Goal: Information Seeking & Learning: Learn about a topic

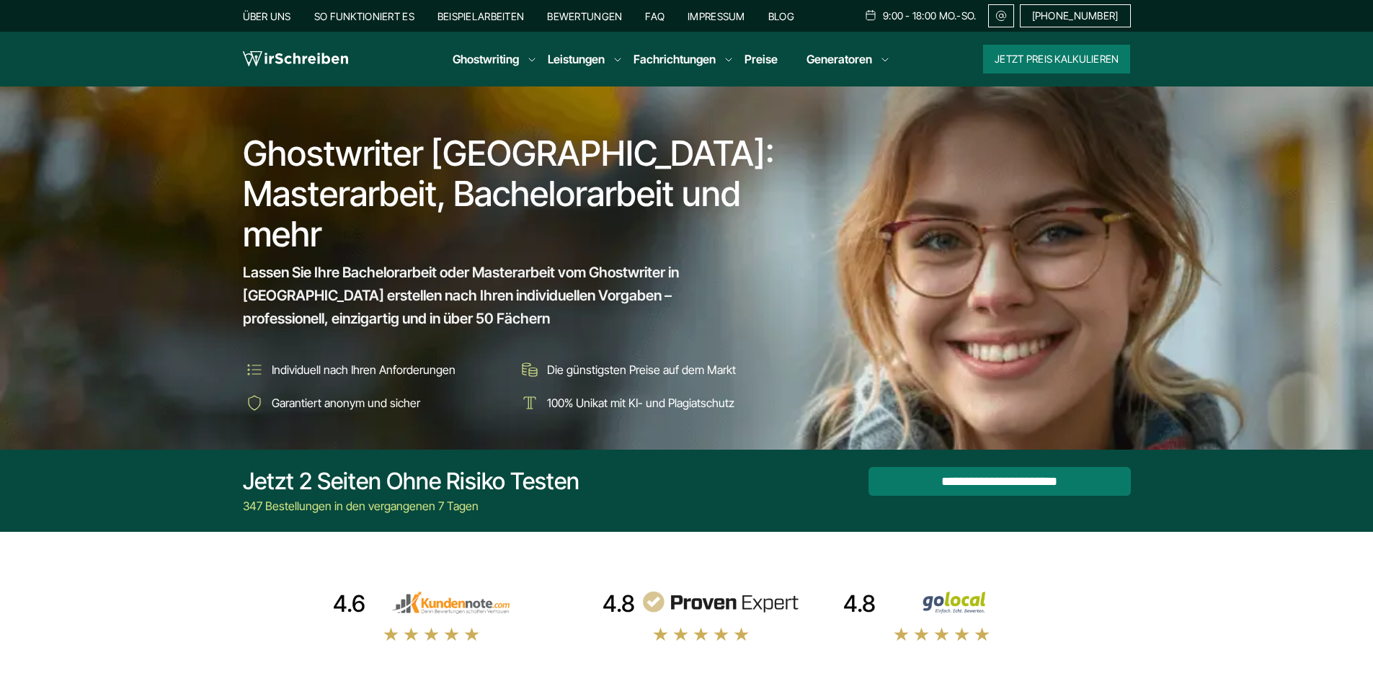
drag, startPoint x: 0, startPoint y: 0, endPoint x: 1095, endPoint y: 487, distance: 1198.6
click at [1095, 487] on input "**********" at bounding box center [999, 481] width 262 height 29
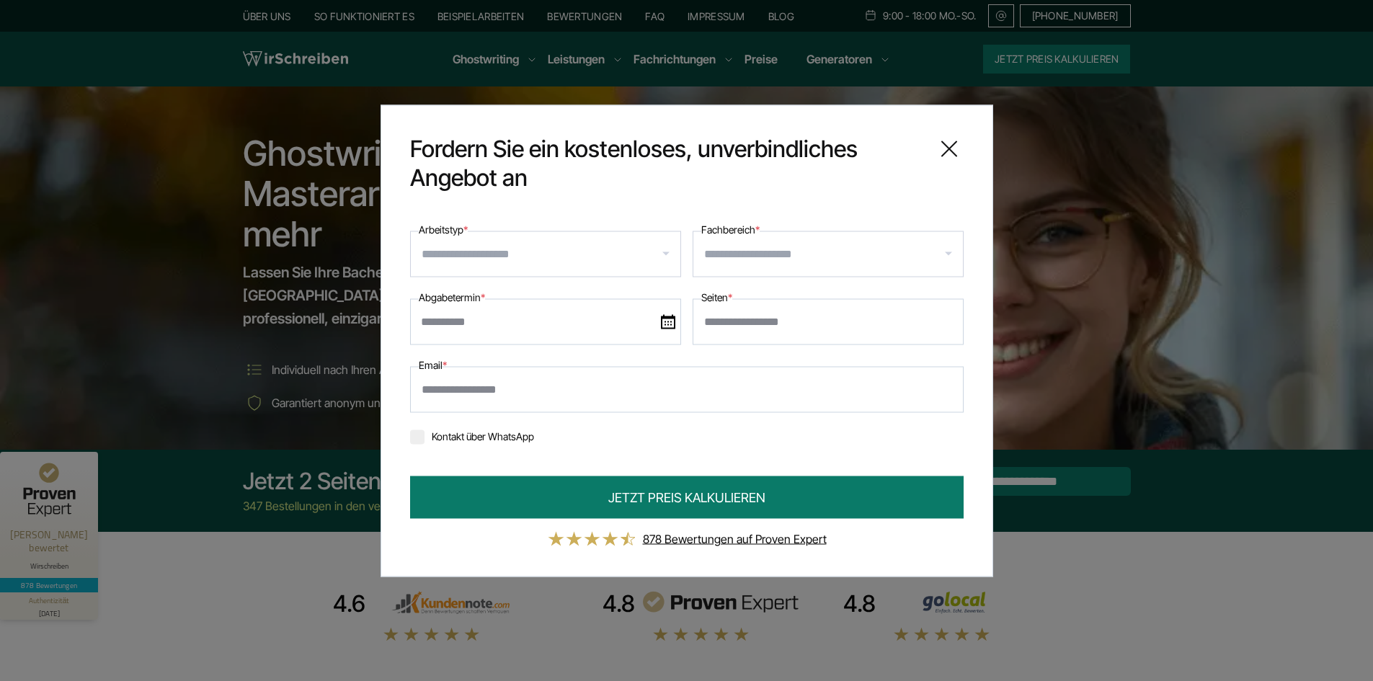
click at [507, 259] on input "Arbeitstyp *" at bounding box center [551, 253] width 259 height 23
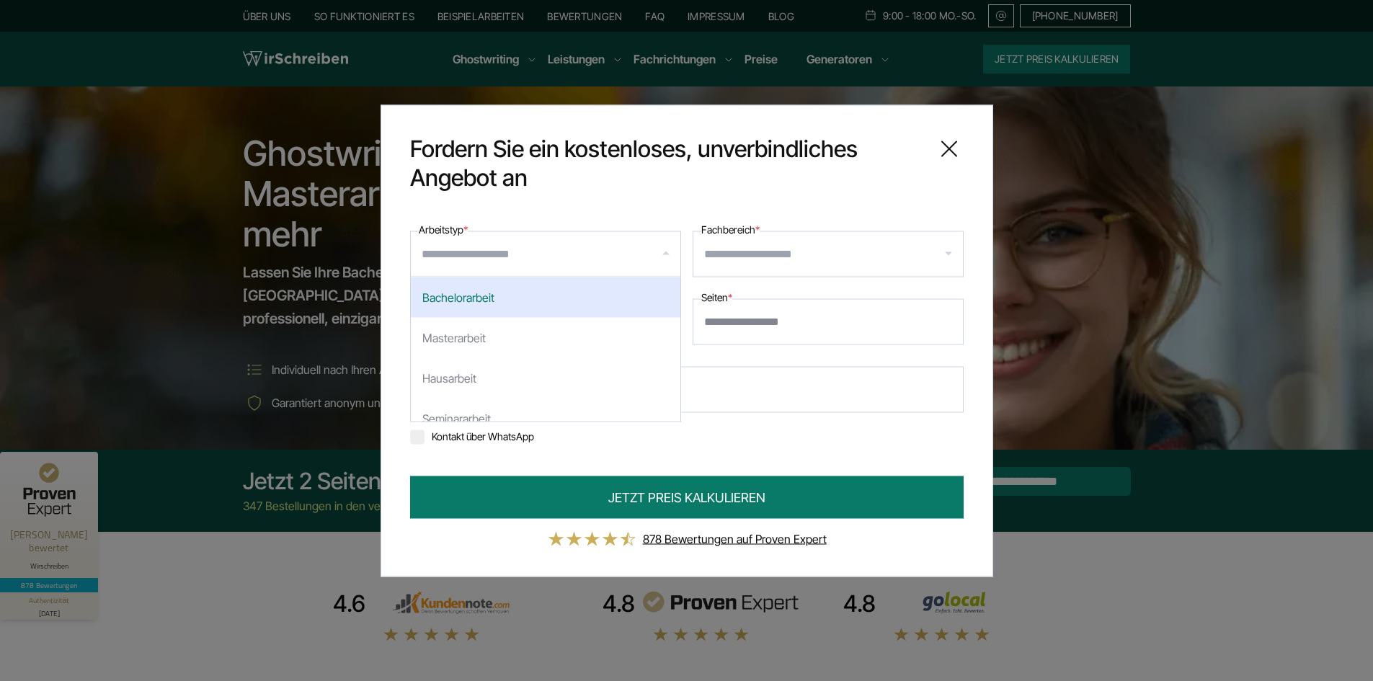
click at [507, 291] on div "Bachelorarbeit" at bounding box center [545, 297] width 269 height 40
select select "**"
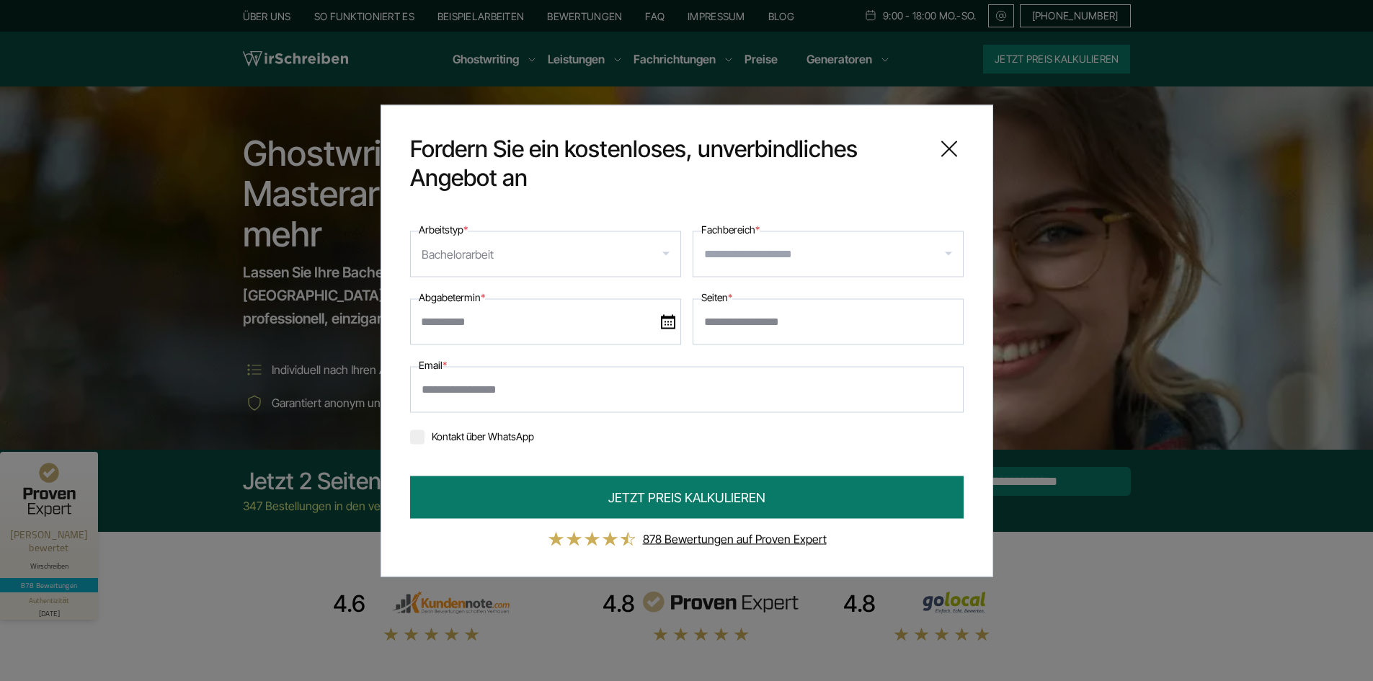
click at [772, 247] on input "Fachbereich *" at bounding box center [833, 253] width 259 height 23
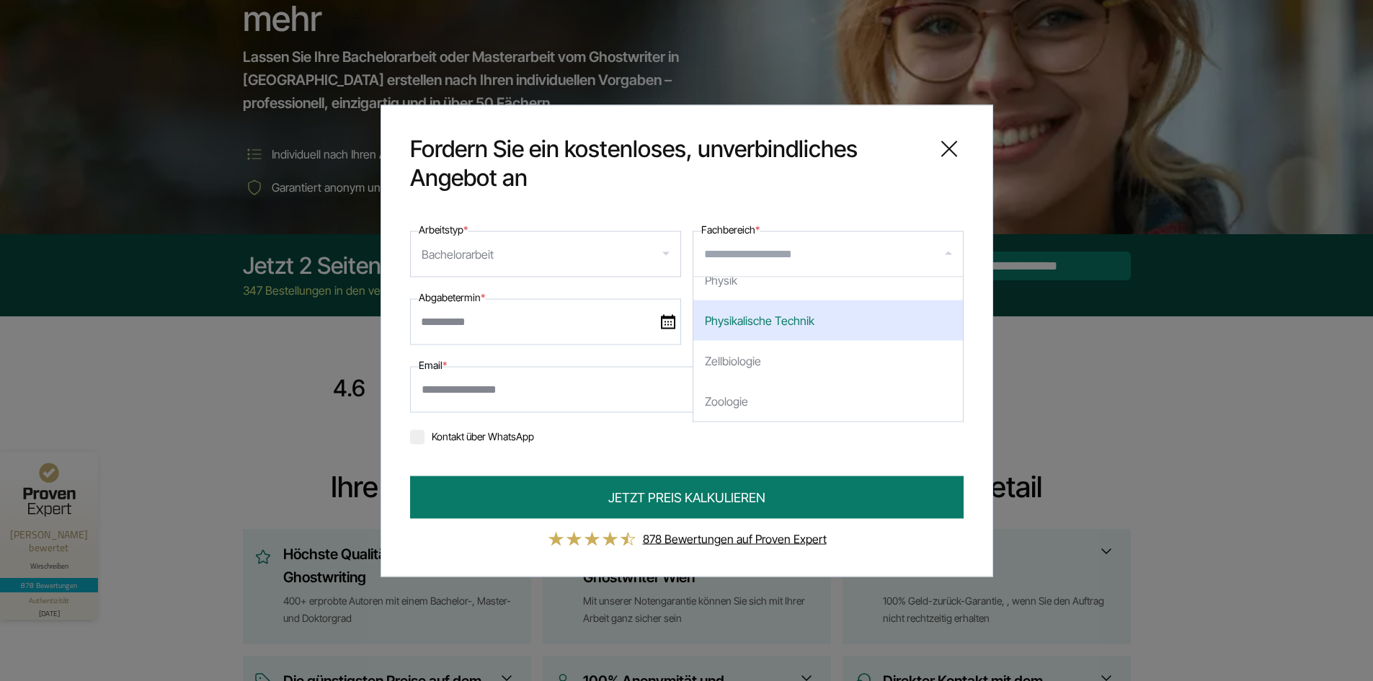
scroll to position [216, 0]
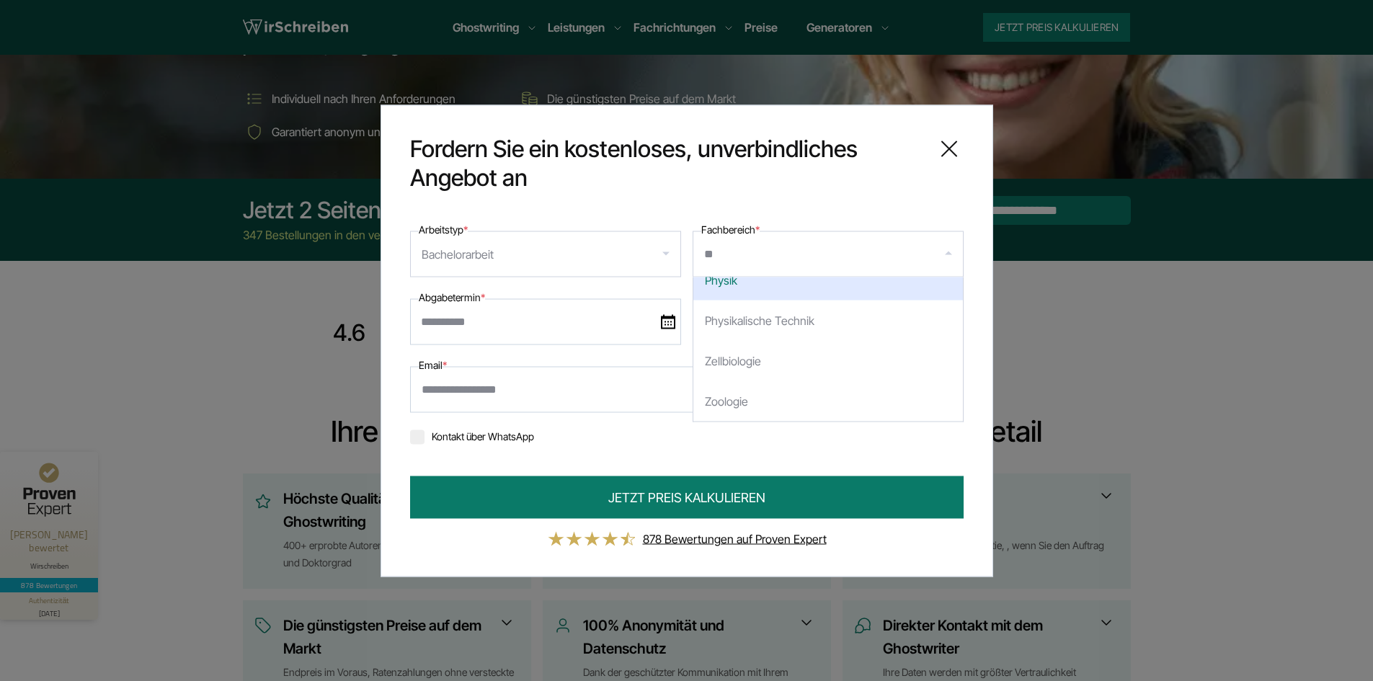
type input "***"
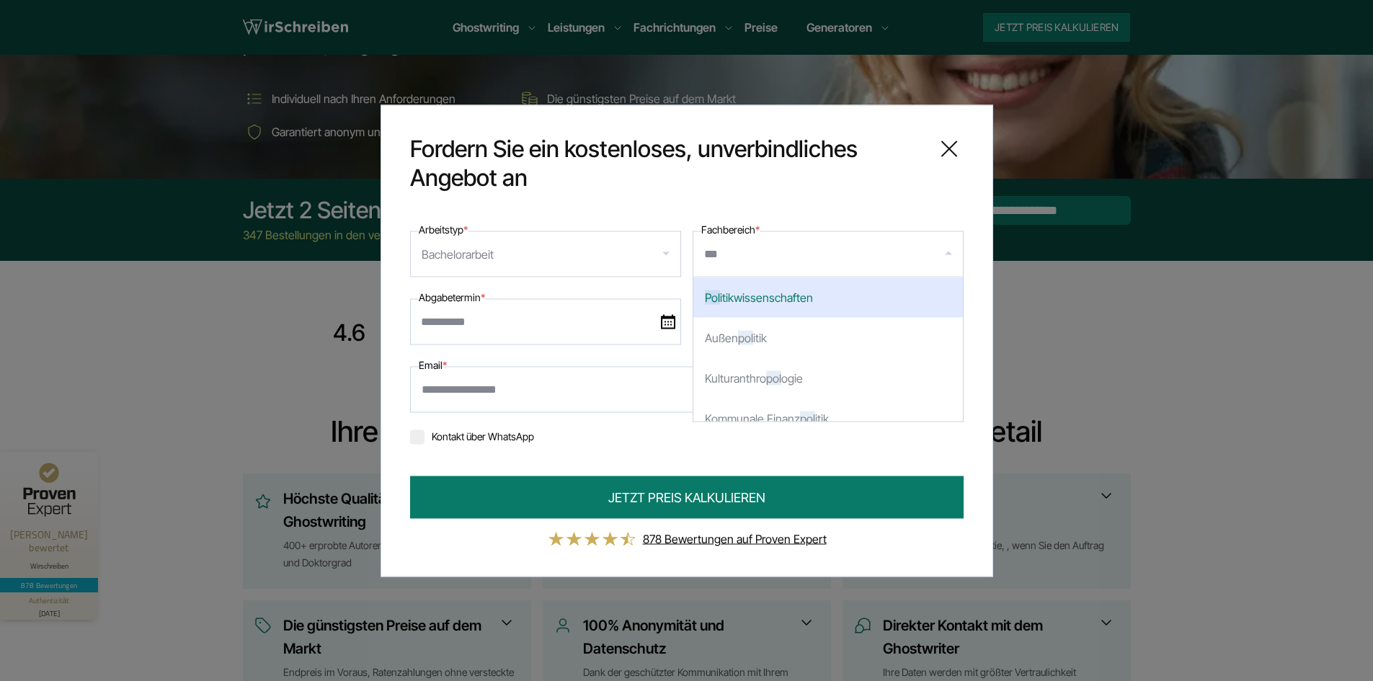
click at [796, 295] on div "Pol itikwissenschaften" at bounding box center [827, 297] width 269 height 40
select select "***"
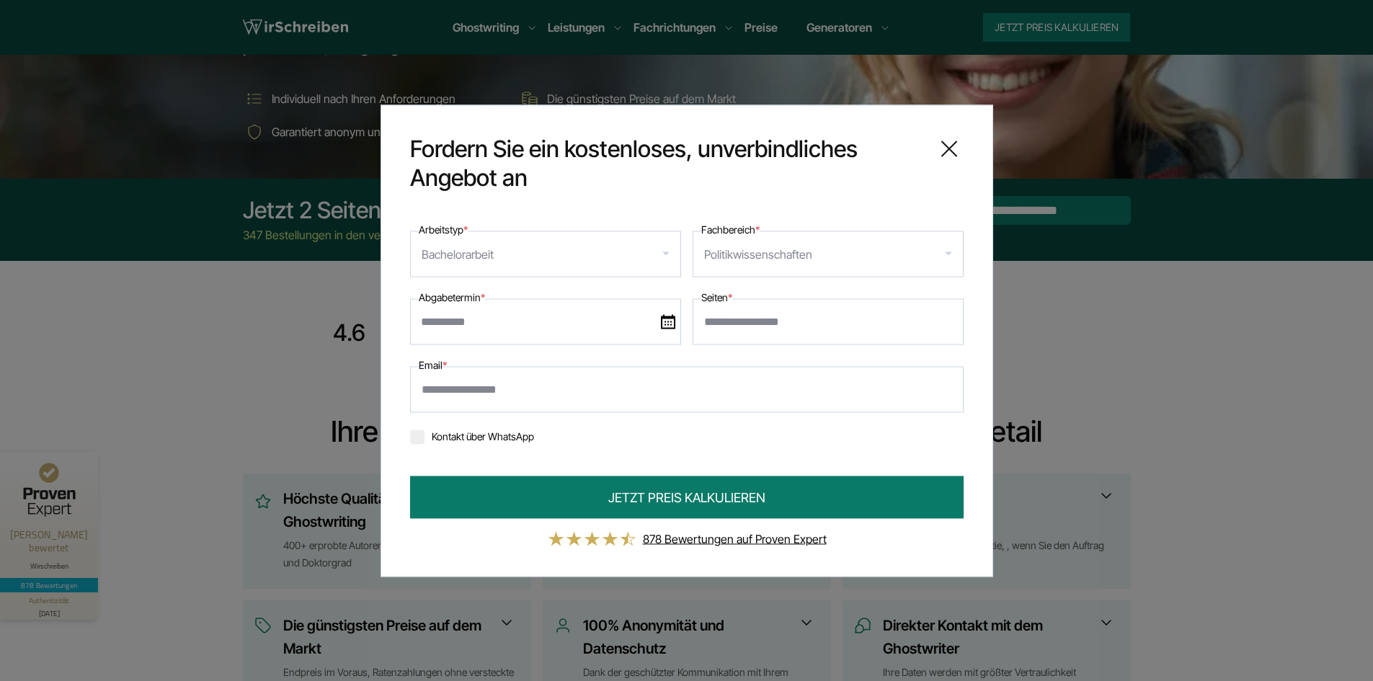
click at [463, 326] on input "text" at bounding box center [545, 321] width 271 height 46
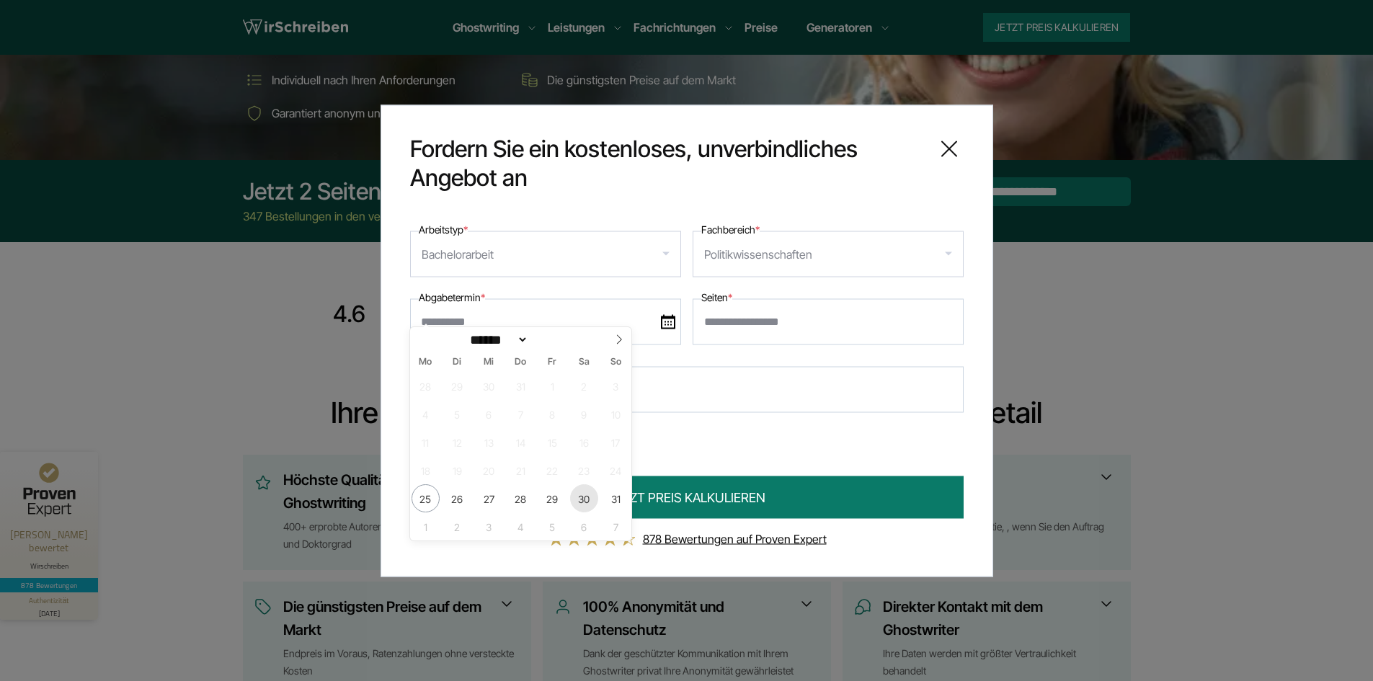
scroll to position [240, 0]
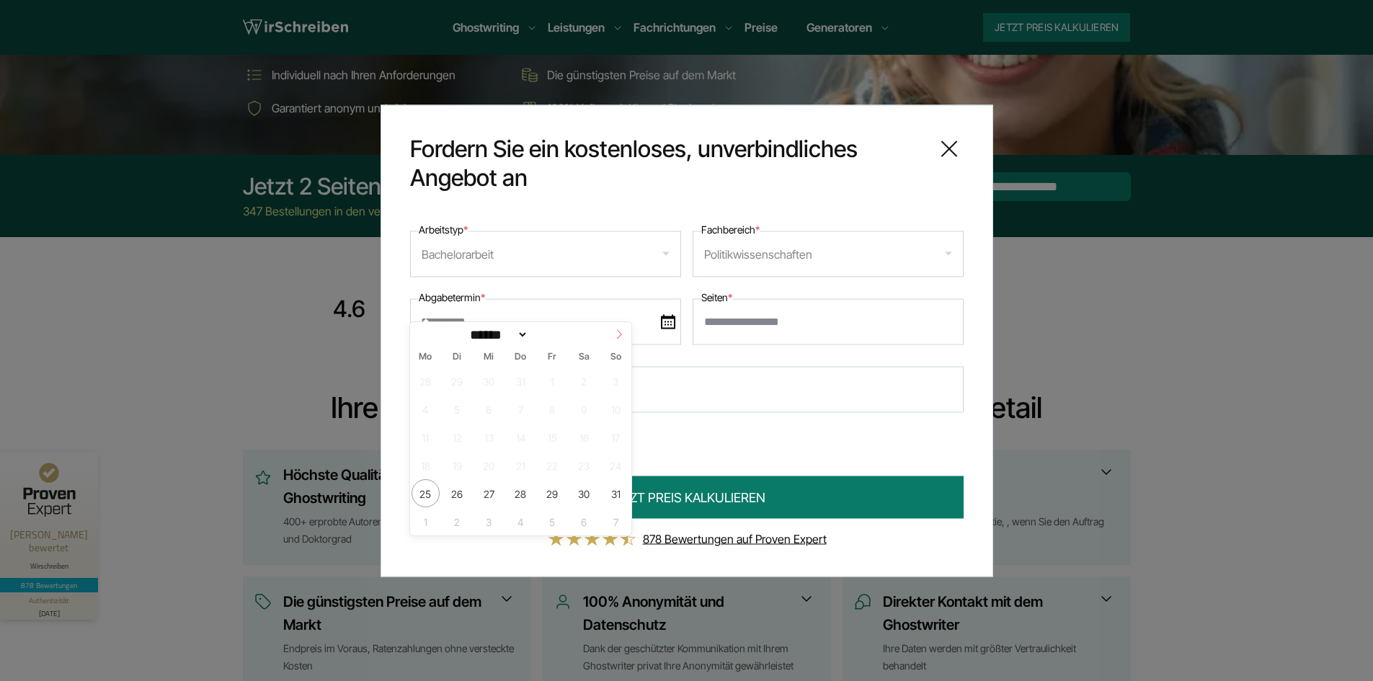
click at [617, 331] on icon at bounding box center [619, 334] width 10 height 10
select select "*"
click at [413, 388] on span "1" at bounding box center [425, 381] width 28 height 28
type input "**********"
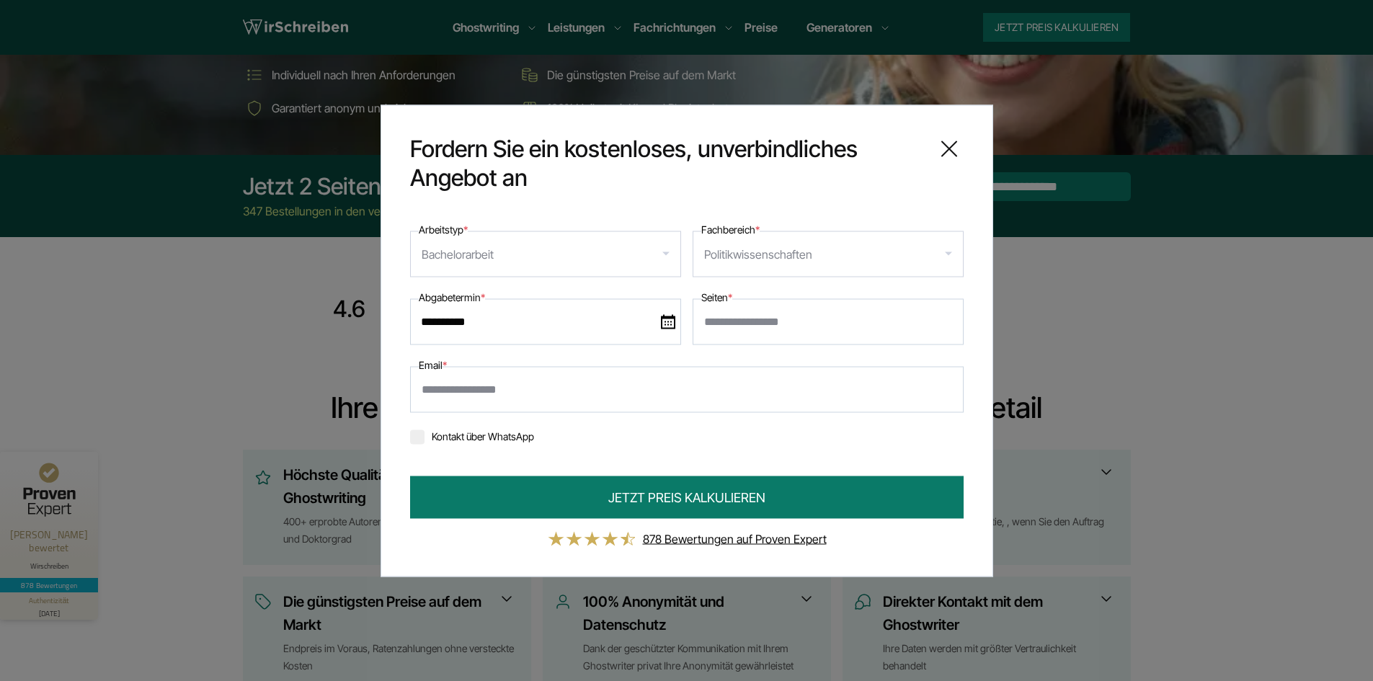
click at [749, 323] on input "Seiten *" at bounding box center [827, 321] width 271 height 46
click at [948, 316] on input "*" at bounding box center [827, 321] width 271 height 46
click at [948, 327] on input "*" at bounding box center [827, 321] width 271 height 46
type input "**"
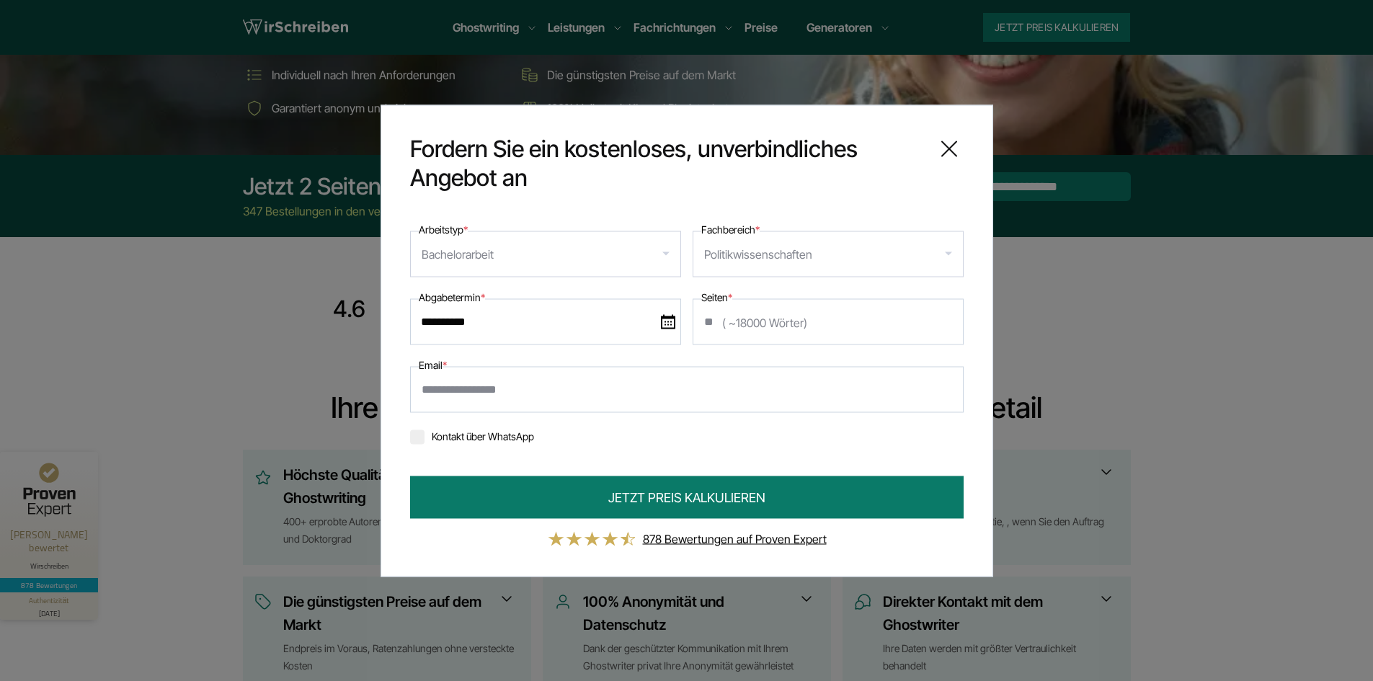
click at [512, 405] on input "Email *" at bounding box center [686, 389] width 553 height 46
type input "**********"
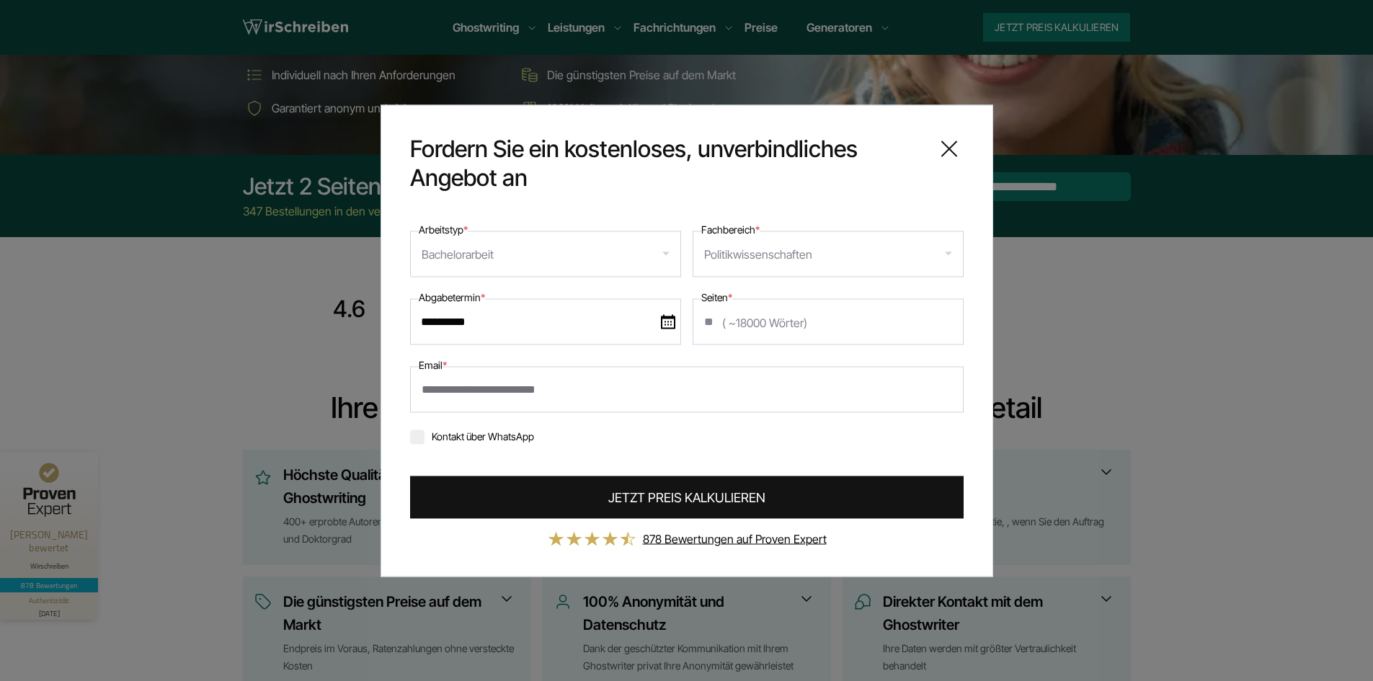
click at [554, 491] on button "JETZT PREIS KALKULIEREN" at bounding box center [686, 497] width 553 height 43
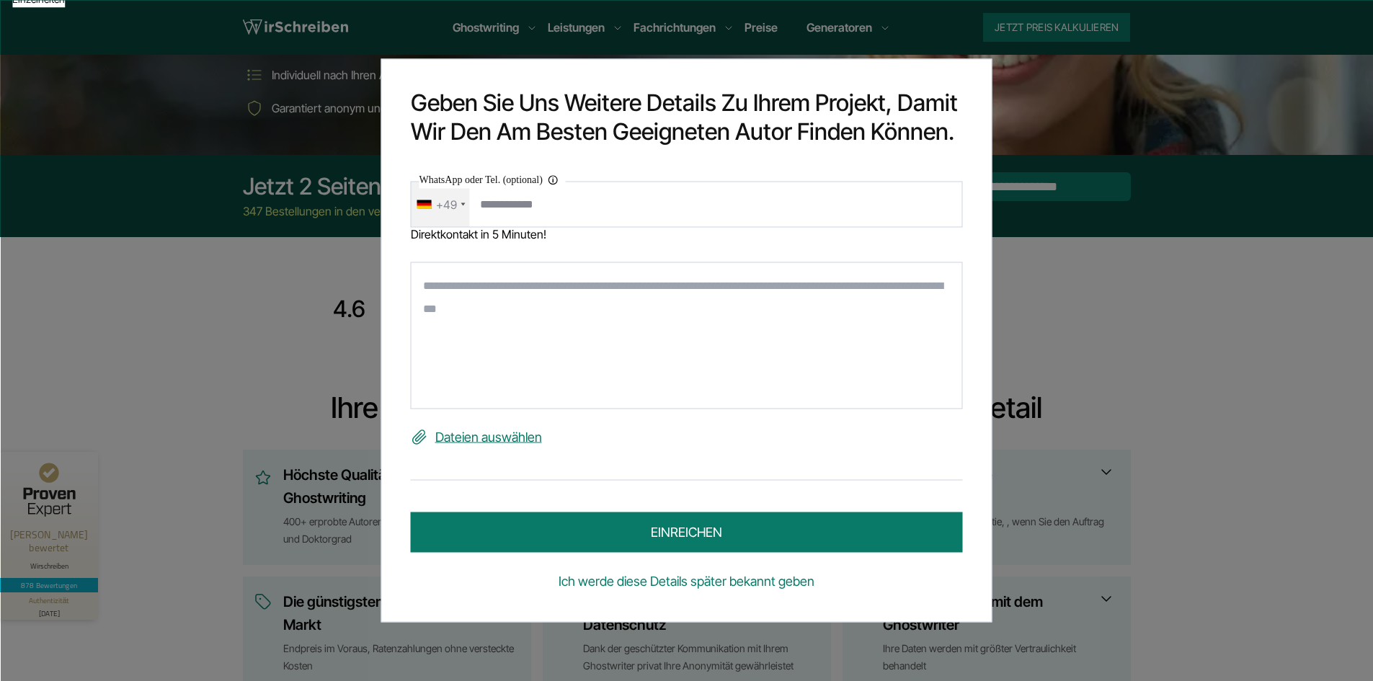
click at [716, 583] on link "Ich werde diese Details später bekannt geben" at bounding box center [687, 581] width 552 height 23
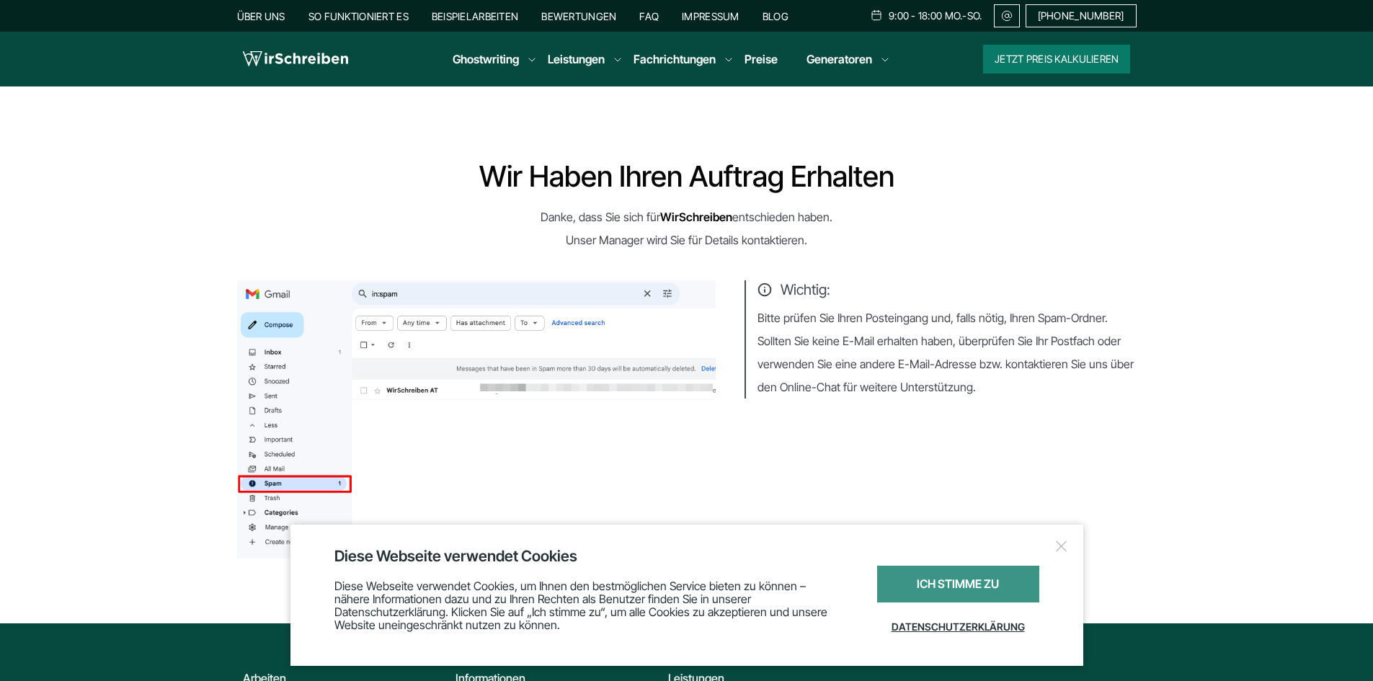
click at [1013, 576] on div "Ich stimme zu" at bounding box center [958, 584] width 162 height 37
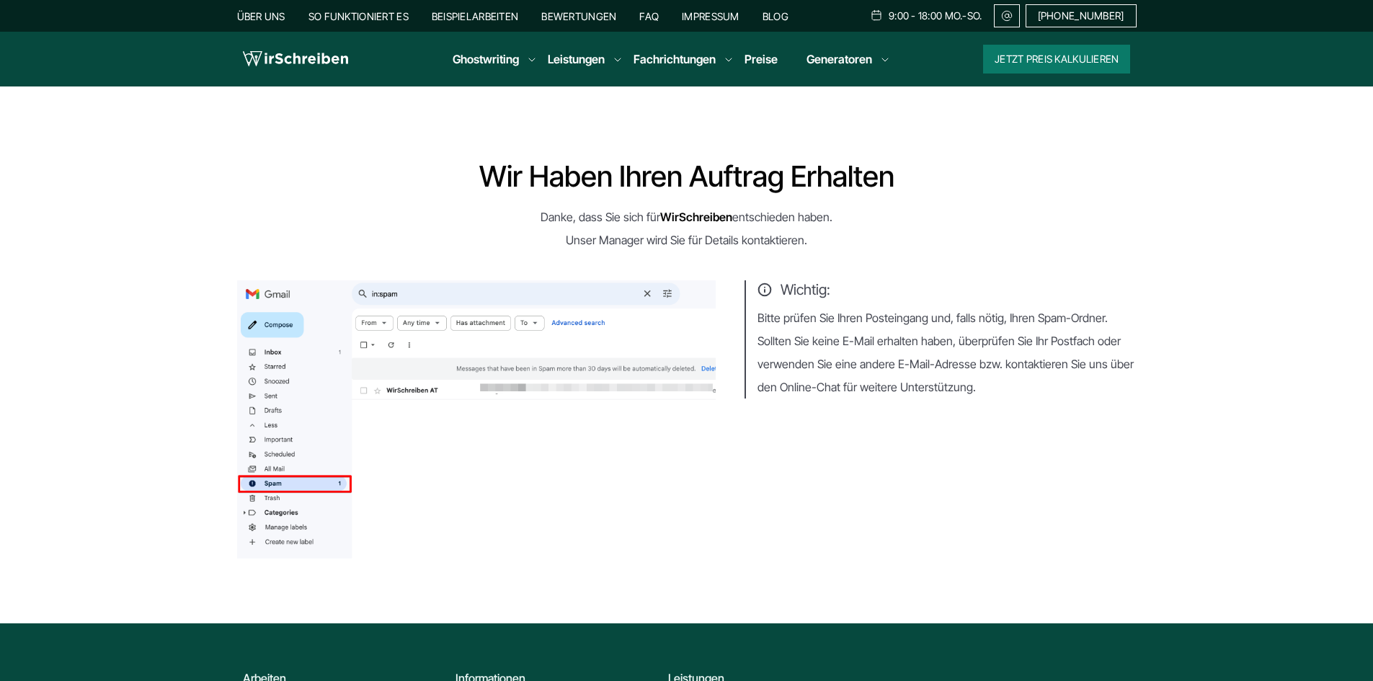
click at [348, 7] on li "So funktioniert es" at bounding box center [358, 15] width 100 height 17
click at [348, 10] on link "So funktioniert es" at bounding box center [358, 16] width 100 height 12
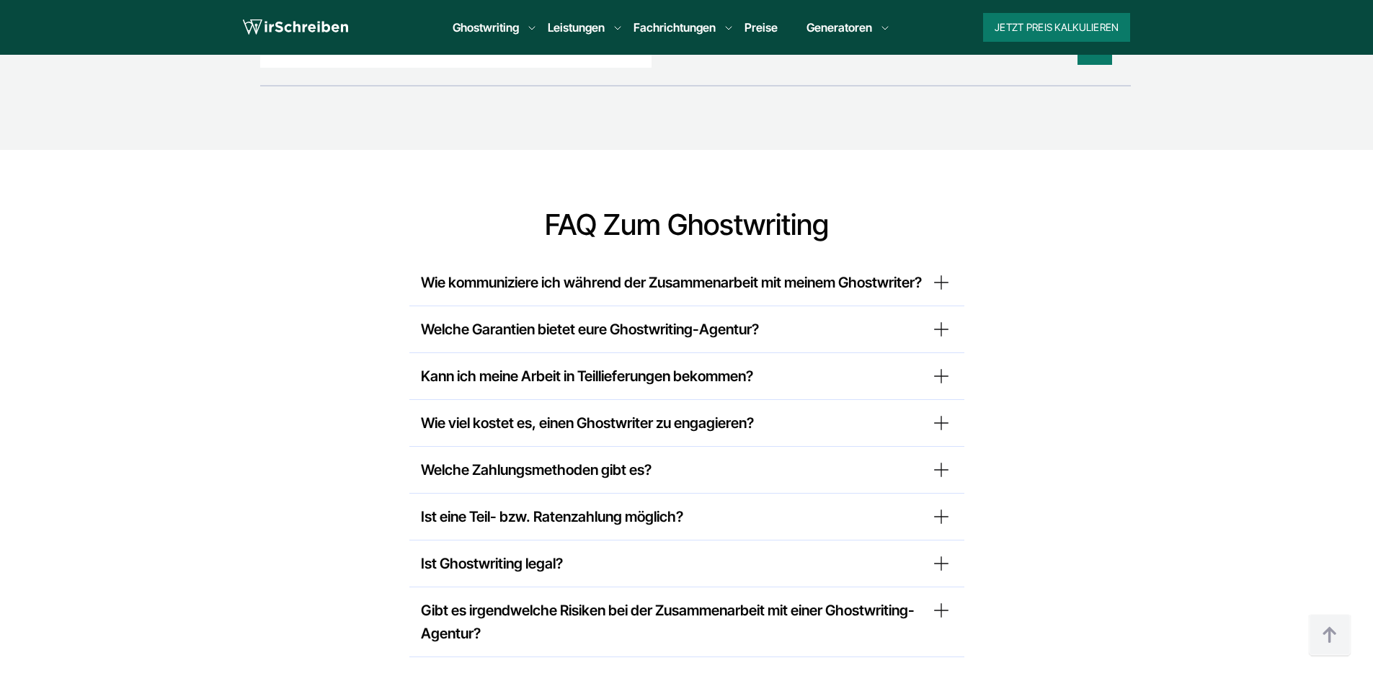
scroll to position [3889, 0]
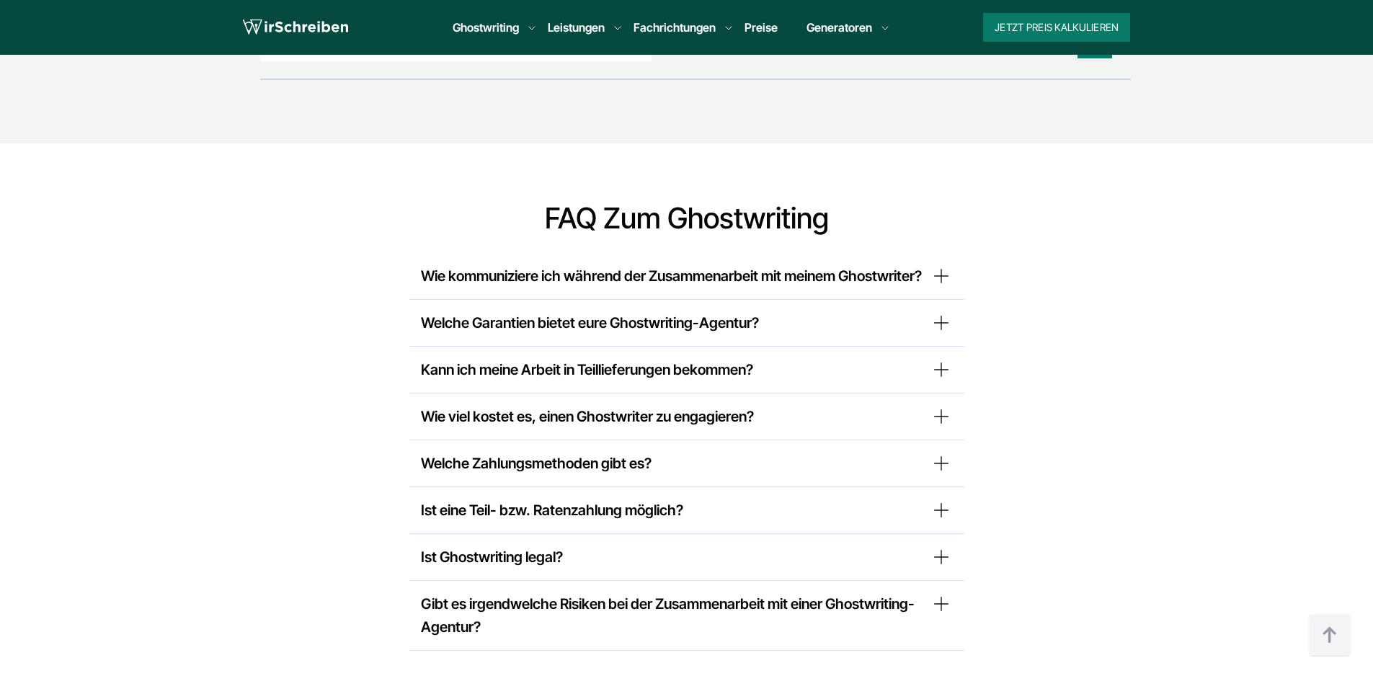
click at [934, 270] on summary "Wie kommuniziere ich während der Zusammenarbeit mit meinem Ghostwriter?" at bounding box center [687, 275] width 532 height 23
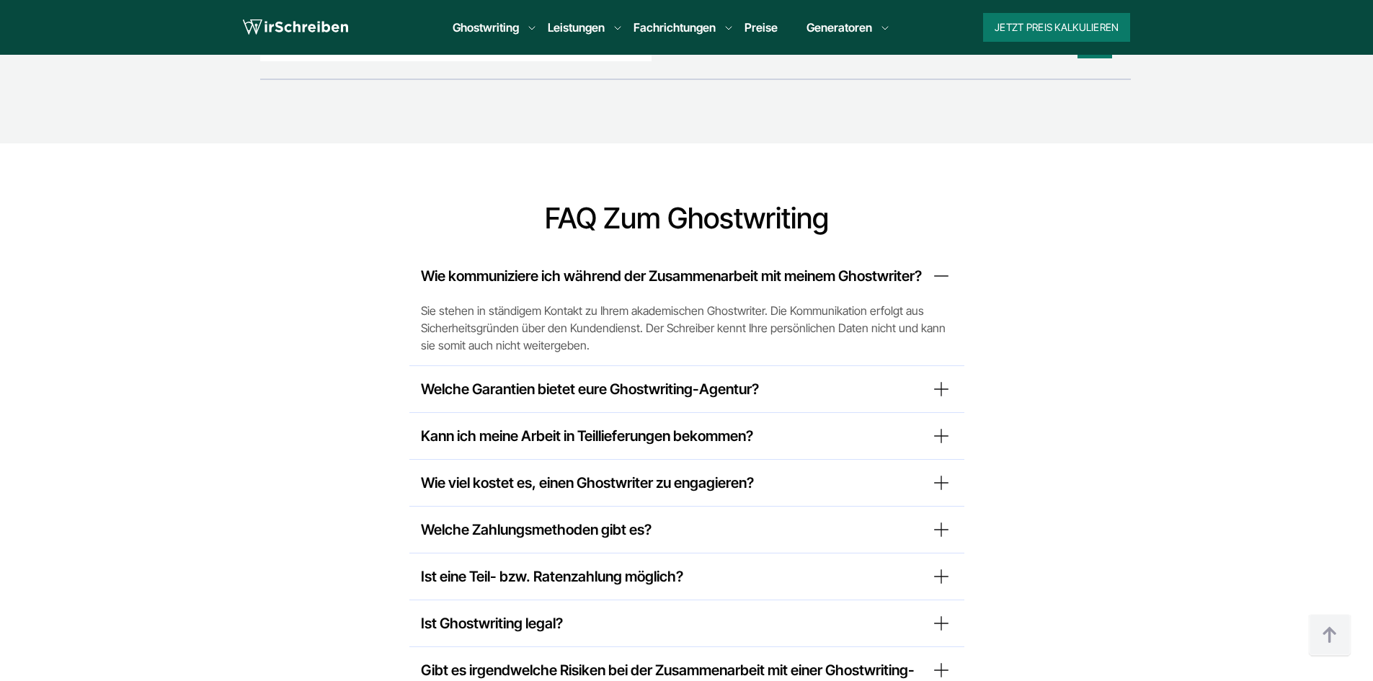
click at [934, 270] on summary "Wie kommuniziere ich während der Zusammenarbeit mit meinem Ghostwriter?" at bounding box center [687, 275] width 532 height 23
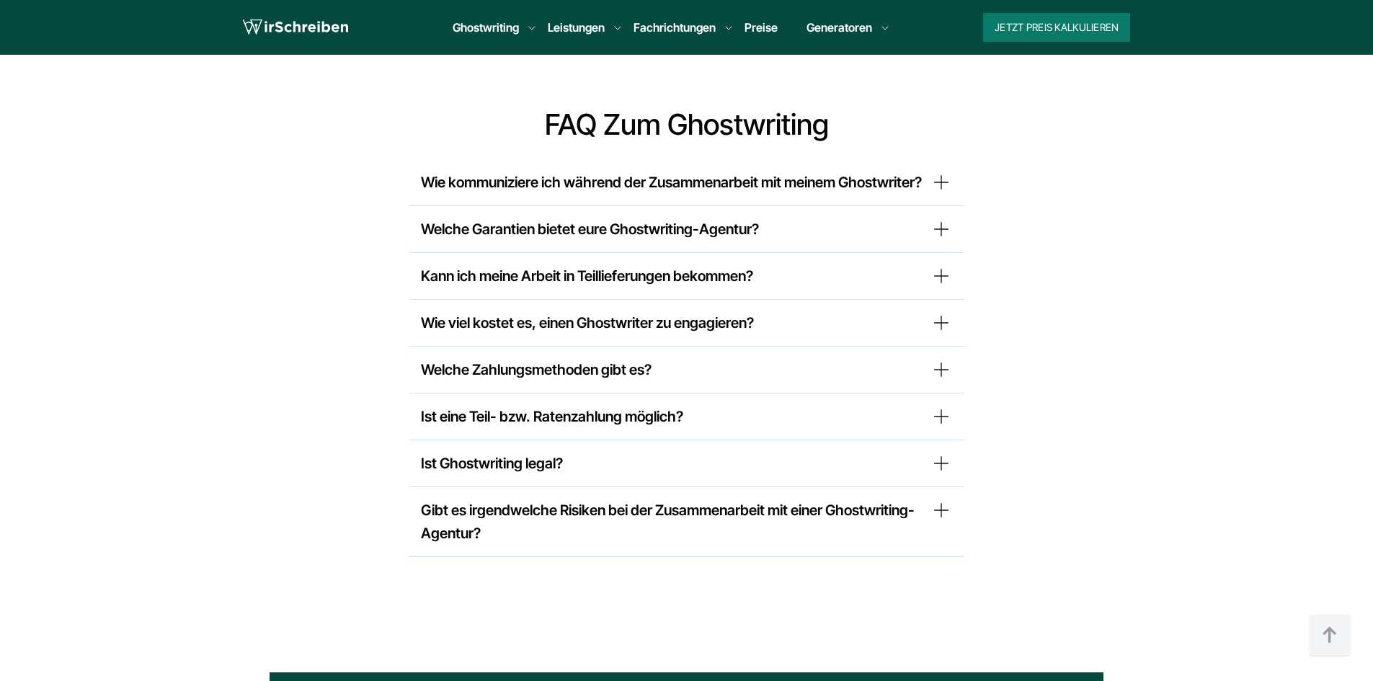
scroll to position [3985, 0]
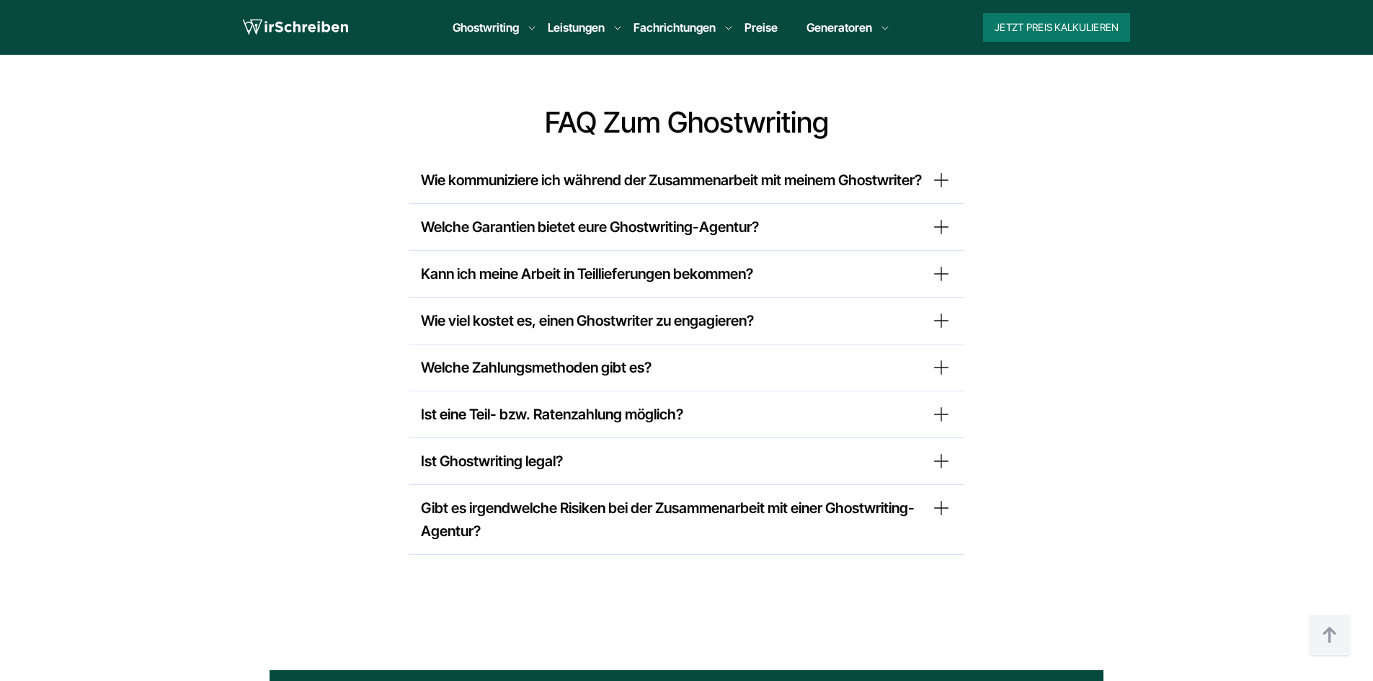
click at [930, 329] on summary "Wie viel kostet es, einen Ghostwriter zu engagieren?" at bounding box center [687, 320] width 532 height 23
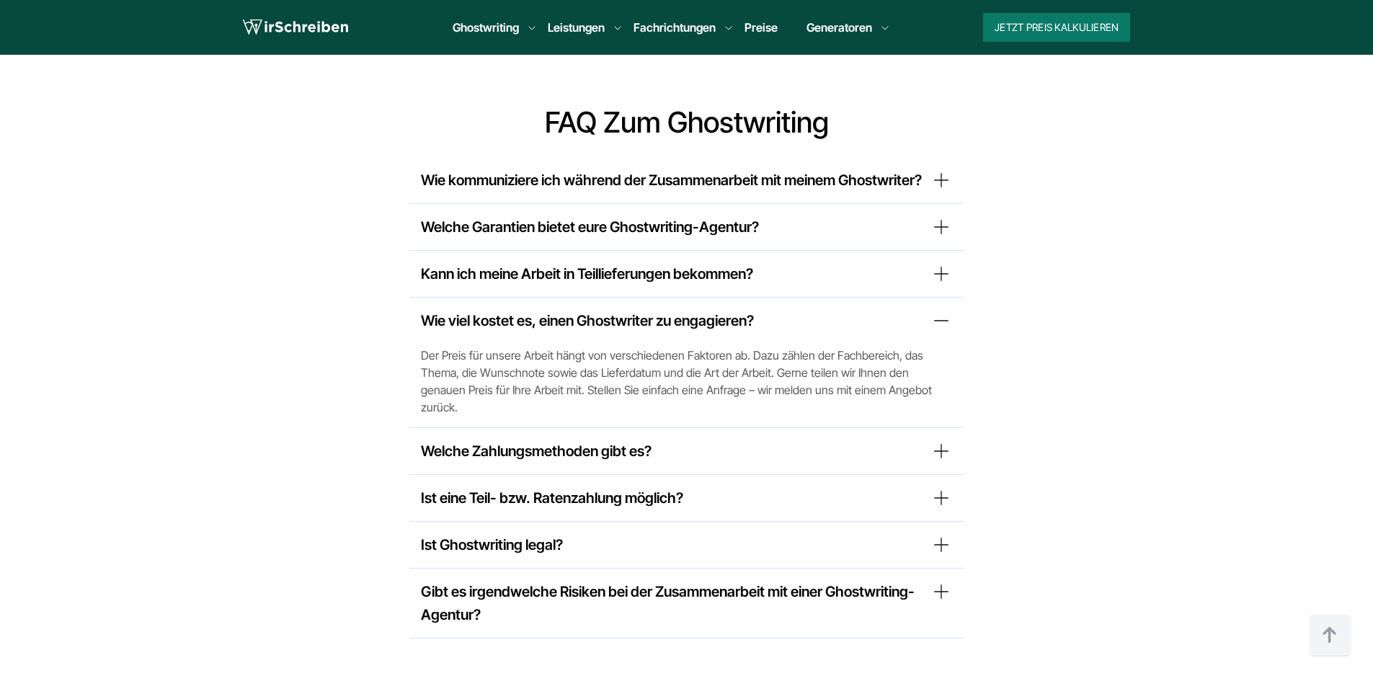
click at [930, 325] on summary "Wie viel kostet es, einen Ghostwriter zu engagieren?" at bounding box center [687, 320] width 532 height 23
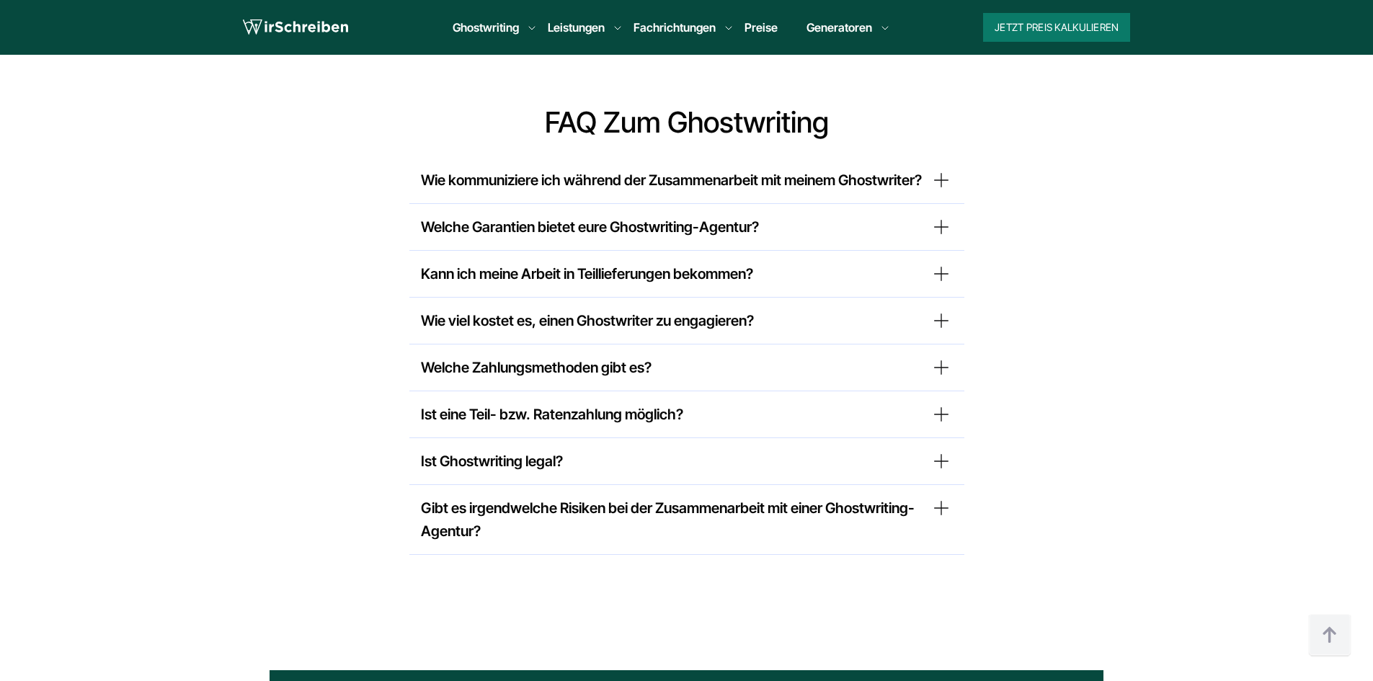
click at [911, 361] on summary "Welche Zahlungsmethoden gibt es?" at bounding box center [687, 367] width 532 height 23
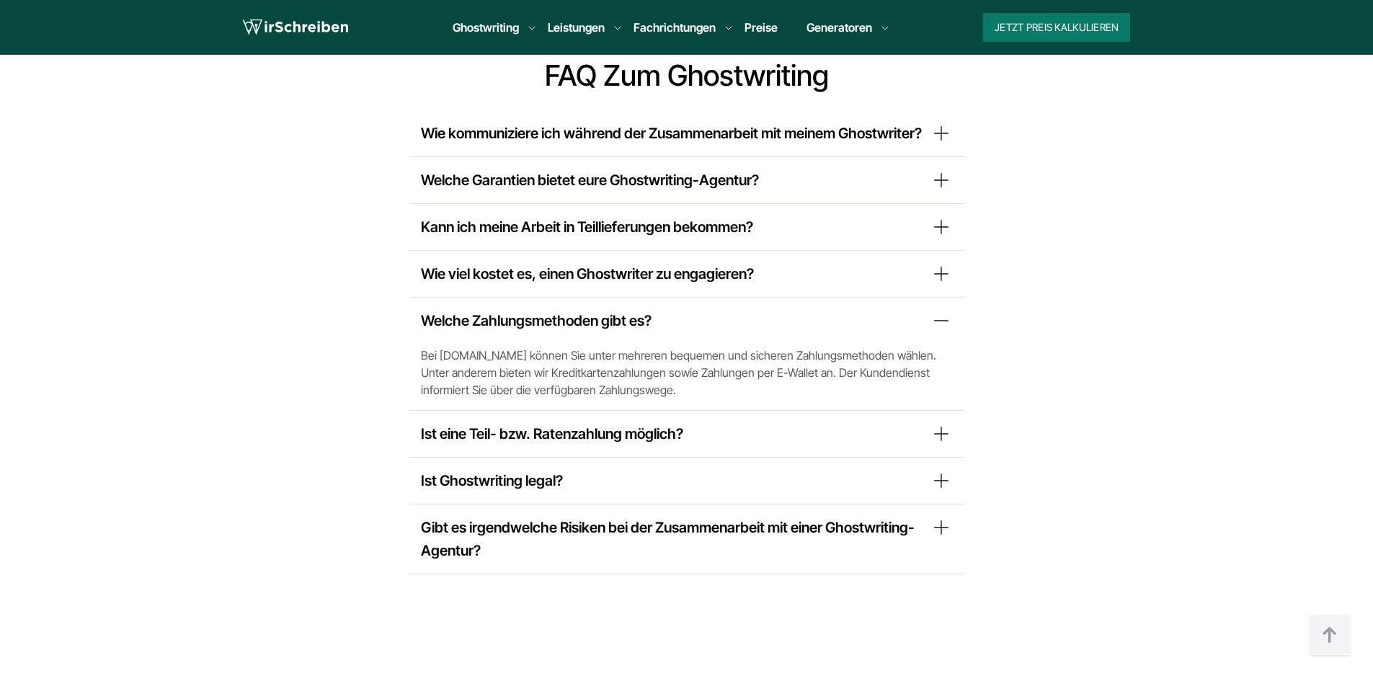
scroll to position [4033, 0]
click at [919, 324] on summary "Welche Zahlungsmethoden gibt es?" at bounding box center [687, 319] width 532 height 23
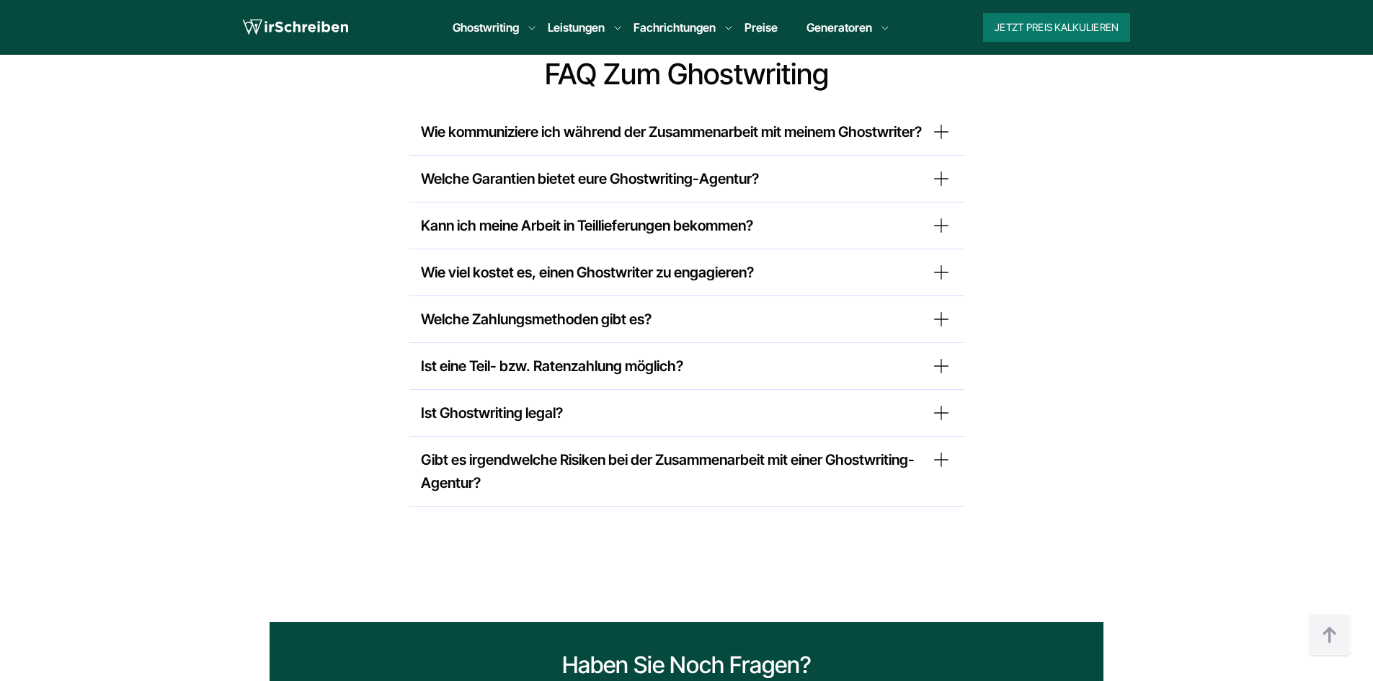
click at [887, 367] on summary "Ist eine Teil- bzw. Ratenzahlung möglich?" at bounding box center [687, 366] width 532 height 23
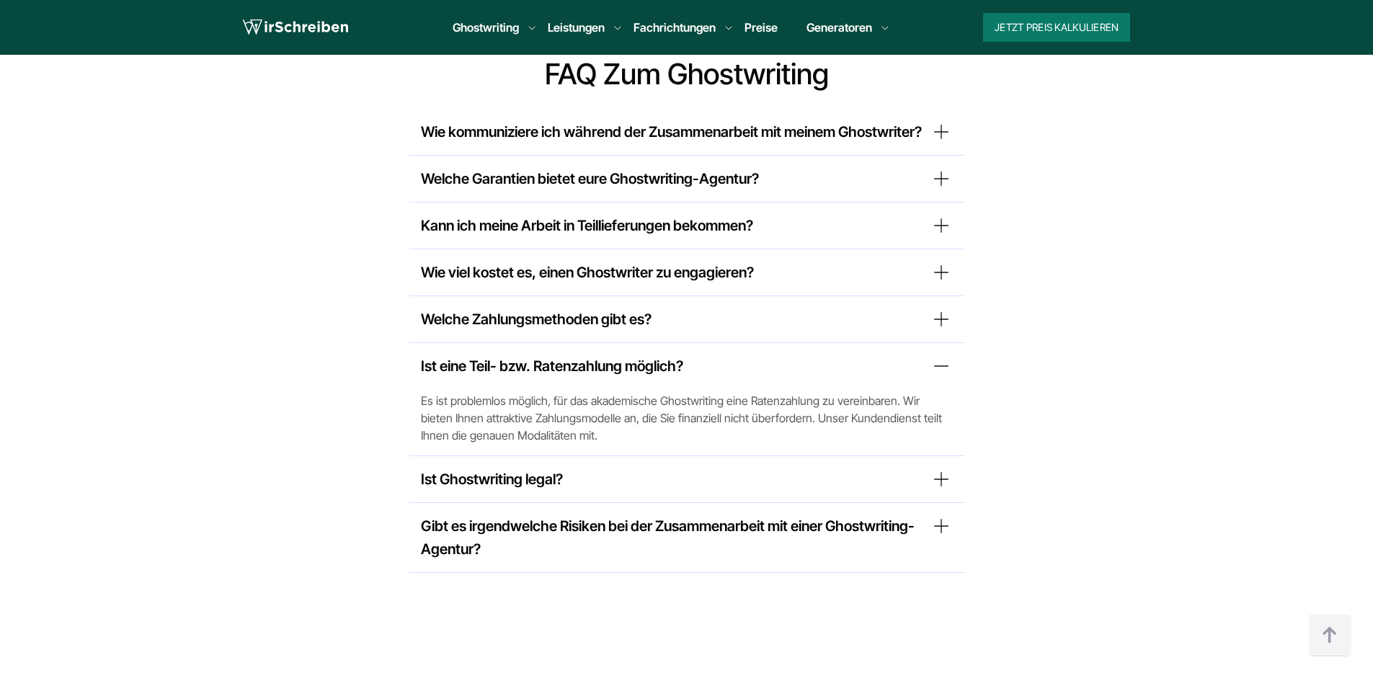
click at [886, 367] on summary "Ist eine Teil- bzw. Ratenzahlung möglich?" at bounding box center [687, 366] width 532 height 23
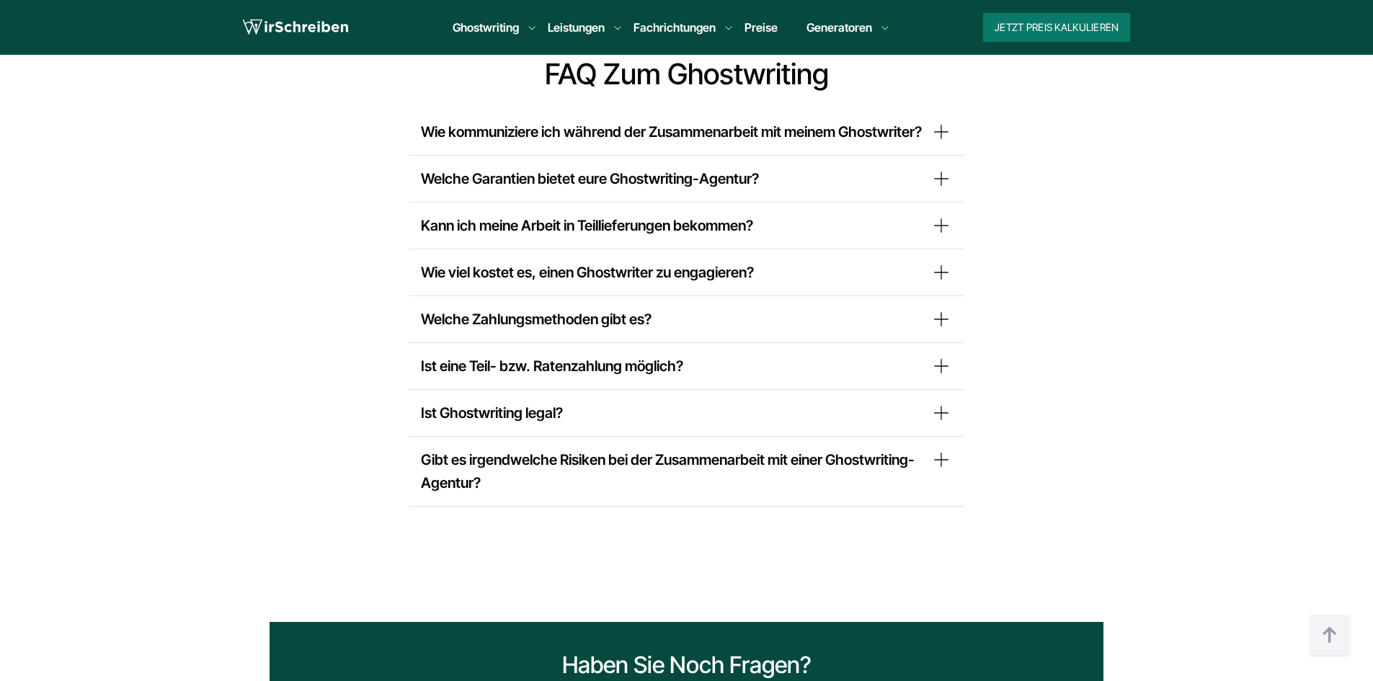
click at [857, 399] on div "Ist Ghostwriting legal? Es ist in Österreich vollkommen legal, sich wissenschaf…" at bounding box center [686, 413] width 555 height 47
click at [852, 425] on div "Ist Ghostwriting legal? Es ist in Österreich vollkommen legal, sich wissenschaf…" at bounding box center [686, 413] width 555 height 47
click at [834, 398] on div "Ist Ghostwriting legal? Es ist in Österreich vollkommen legal, sich wissenschaf…" at bounding box center [686, 413] width 555 height 47
click at [940, 398] on div "Ist Ghostwriting legal? Es ist in Österreich vollkommen legal, sich wissenschaf…" at bounding box center [686, 413] width 555 height 47
click at [932, 360] on summary "Ist eine Teil- bzw. Ratenzahlung möglich?" at bounding box center [687, 366] width 532 height 23
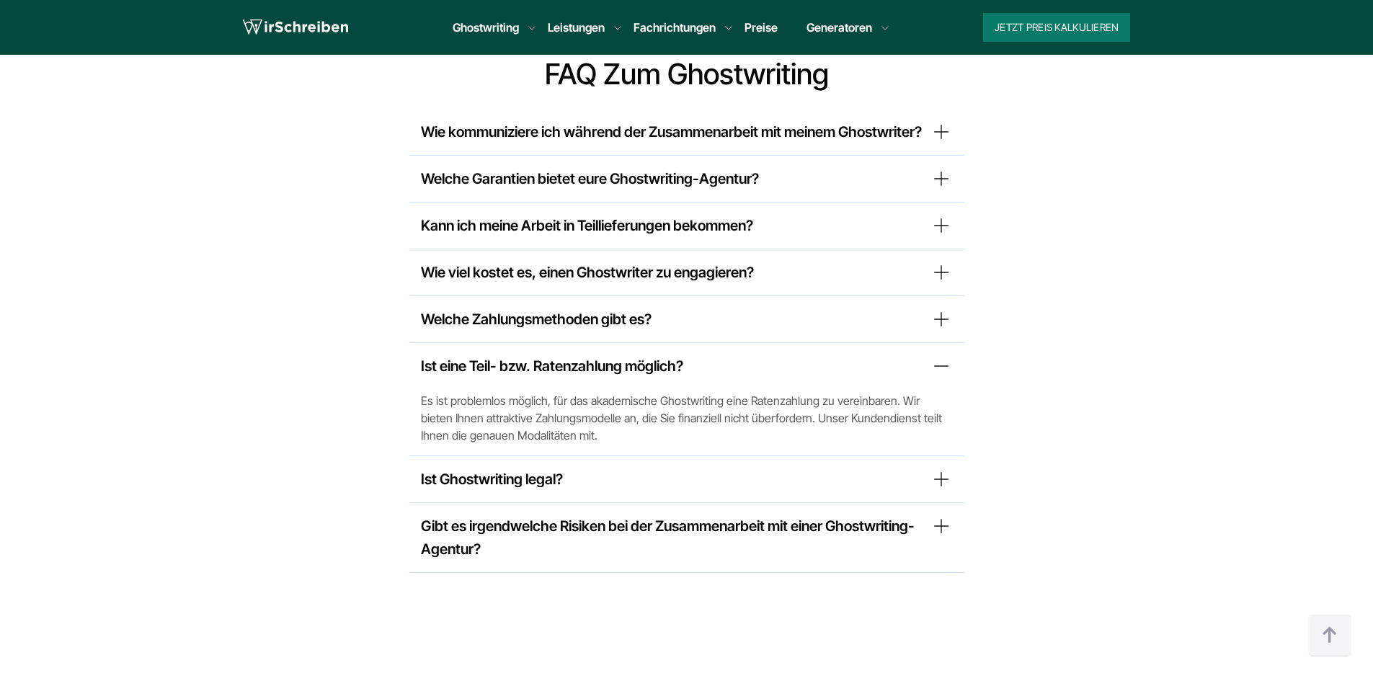
click at [932, 360] on summary "Ist eine Teil- bzw. Ratenzahlung möglich?" at bounding box center [687, 366] width 532 height 23
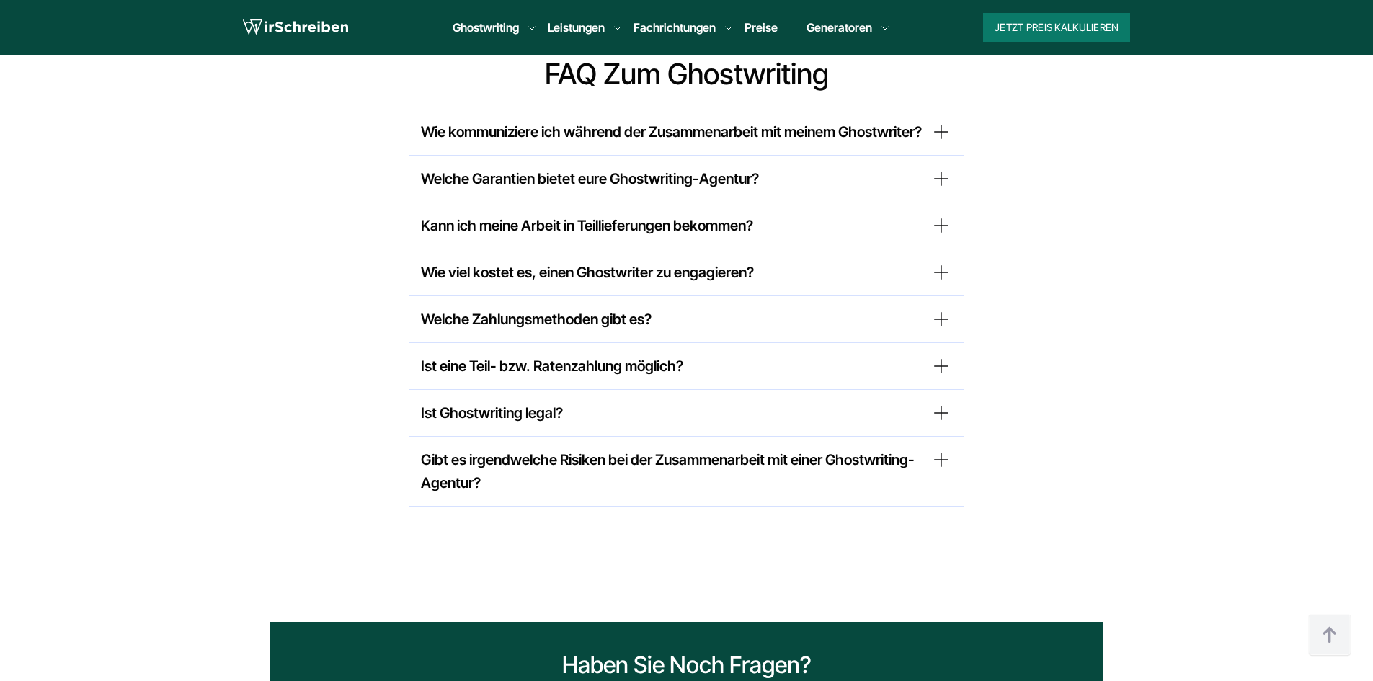
click at [932, 412] on summary "Ist Ghostwriting legal?" at bounding box center [687, 412] width 532 height 23
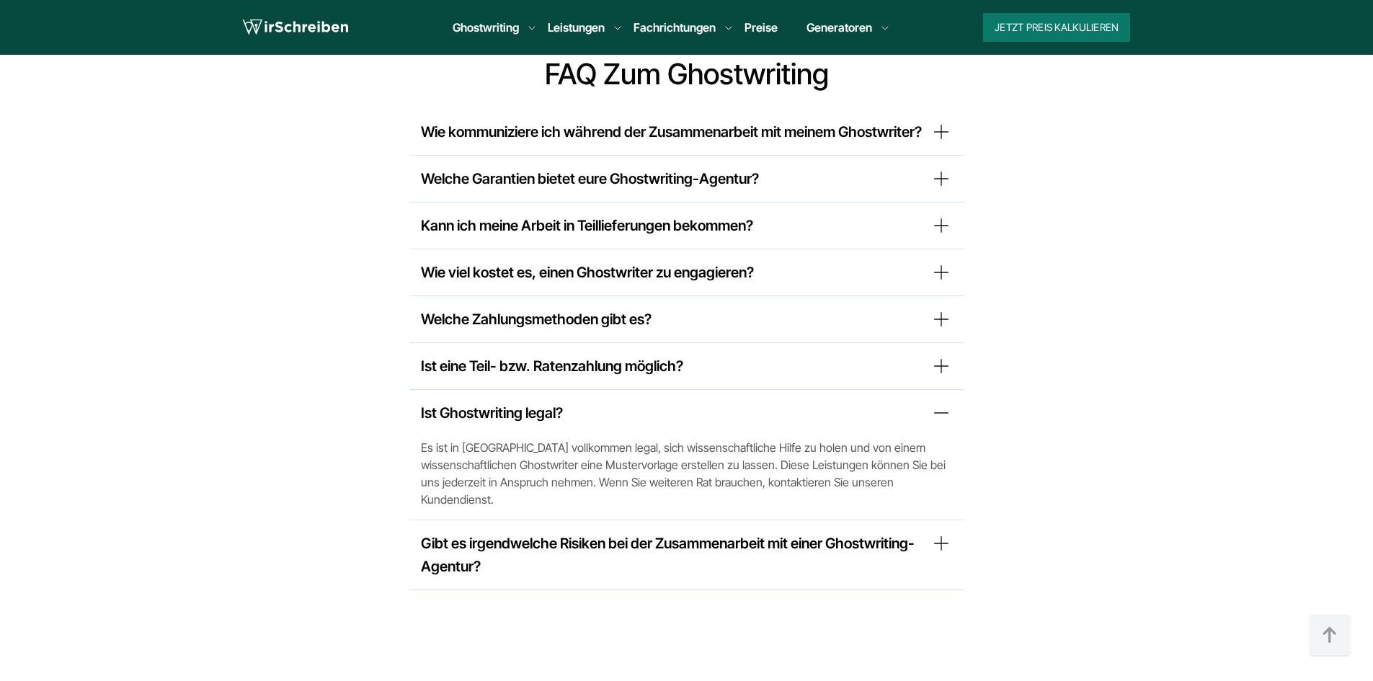
click at [929, 406] on summary "Ist Ghostwriting legal?" at bounding box center [687, 412] width 532 height 23
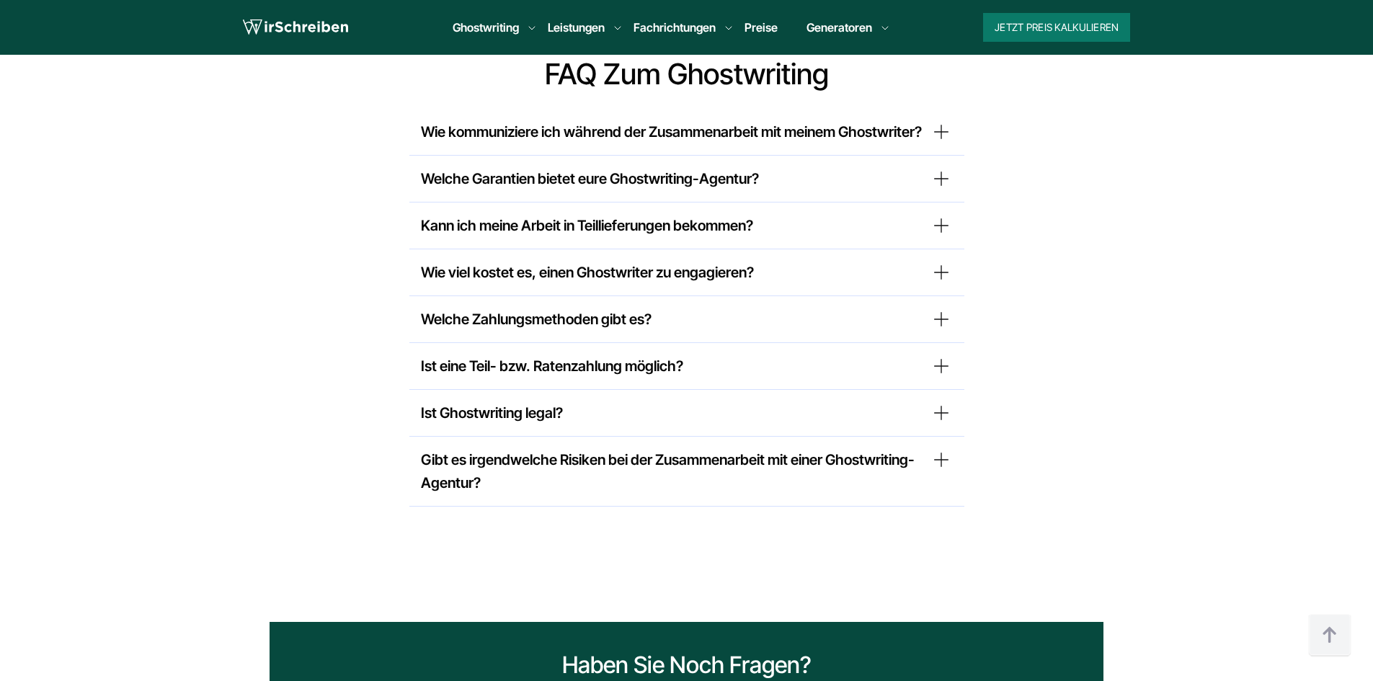
click at [919, 462] on summary "Gibt es irgendwelche Risiken bei der Zusammenarbeit mit einer Ghostwriting-Agen…" at bounding box center [687, 471] width 532 height 46
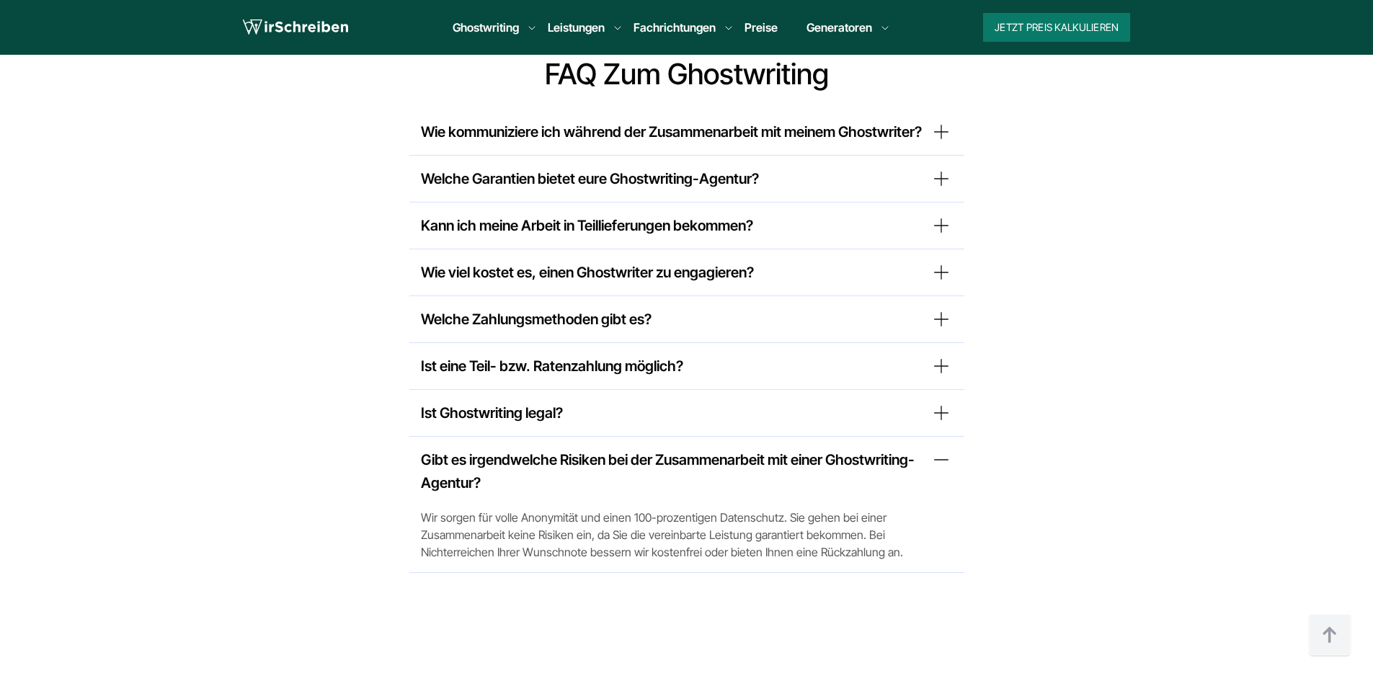
click at [914, 452] on summary "Gibt es irgendwelche Risiken bei der Zusammenarbeit mit einer Ghostwriting-Agen…" at bounding box center [687, 471] width 532 height 46
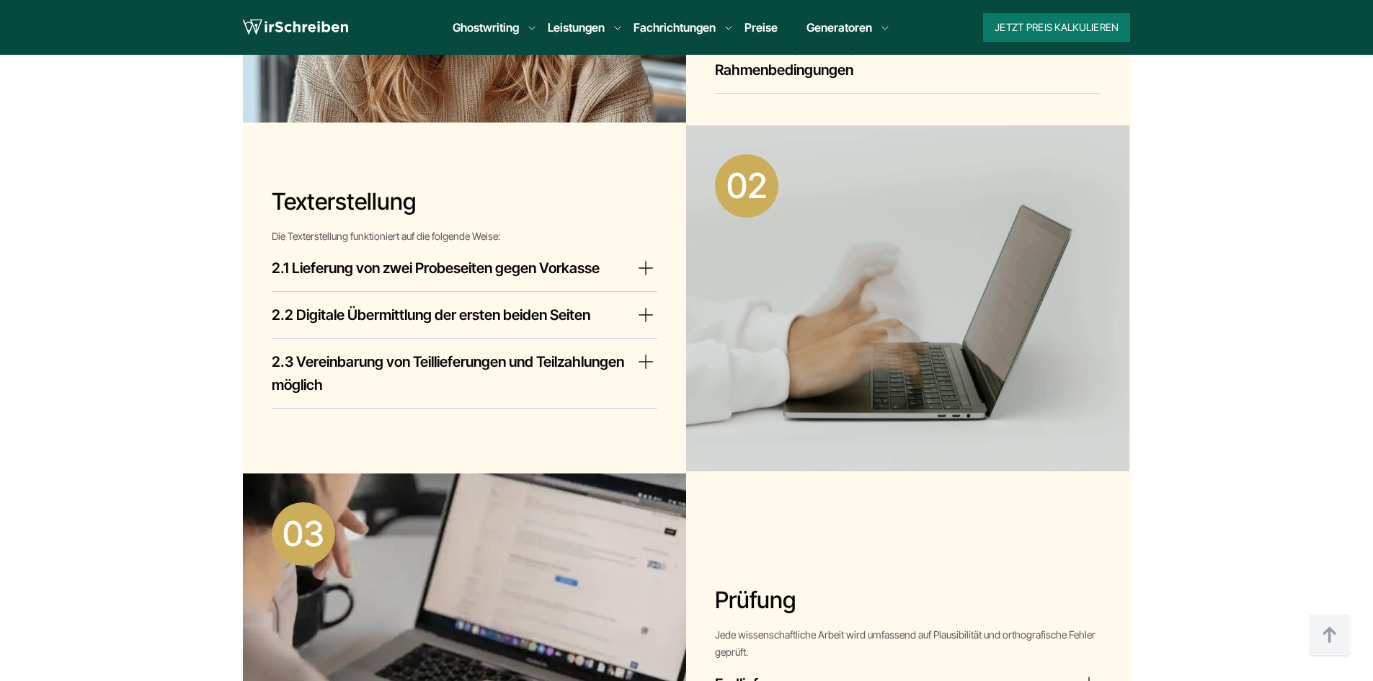
scroll to position [963, 0]
